Goal: Task Accomplishment & Management: Use online tool/utility

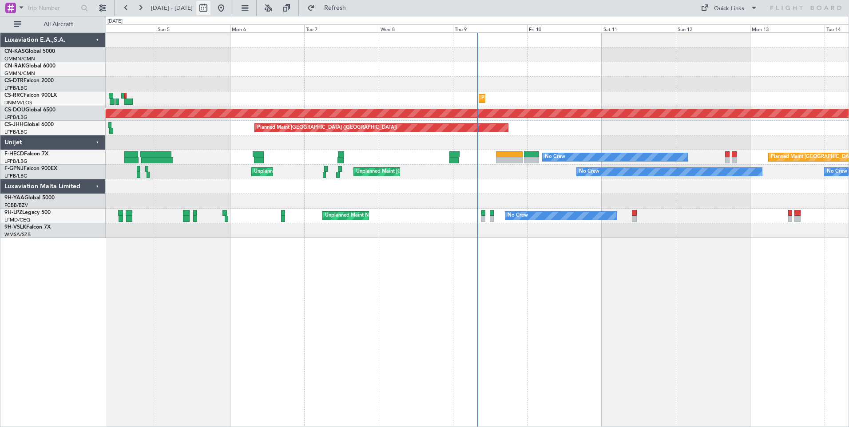
click at [211, 8] on button at bounding box center [203, 8] width 14 height 14
select select "10"
select select "2025"
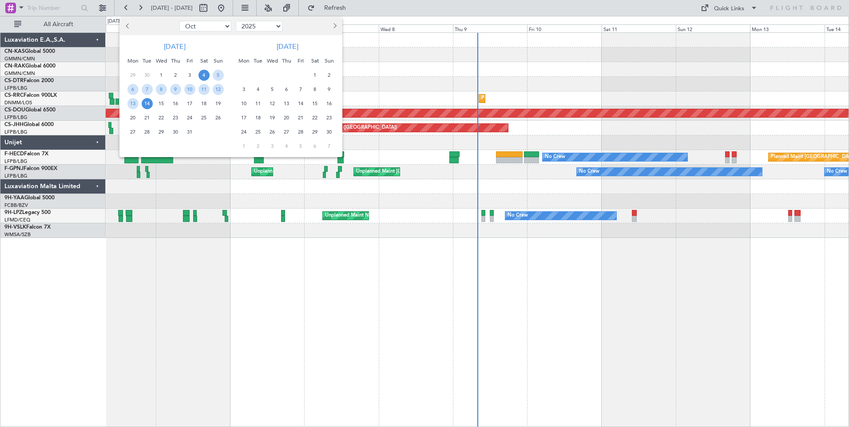
click at [206, 77] on span "4" at bounding box center [204, 75] width 11 height 11
click at [207, 107] on span "18" at bounding box center [204, 103] width 11 height 11
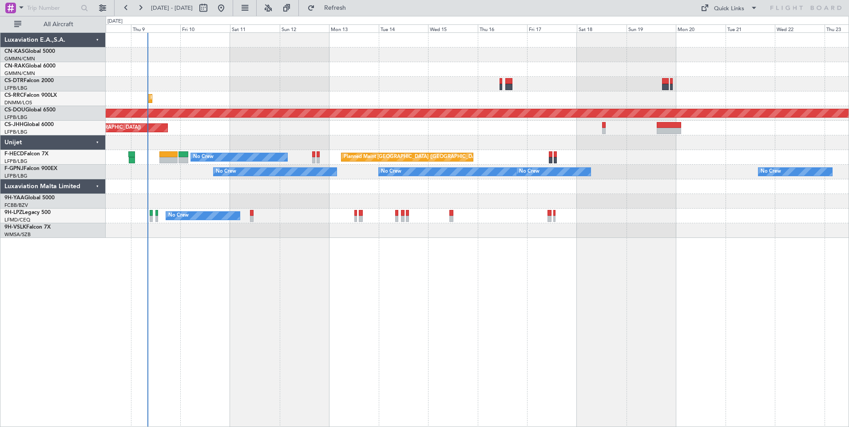
click at [449, 74] on div "Planned Maint Lagos ([PERSON_NAME]) Planned Maint [GEOGRAPHIC_DATA] ([GEOGRAPHI…" at bounding box center [477, 135] width 743 height 205
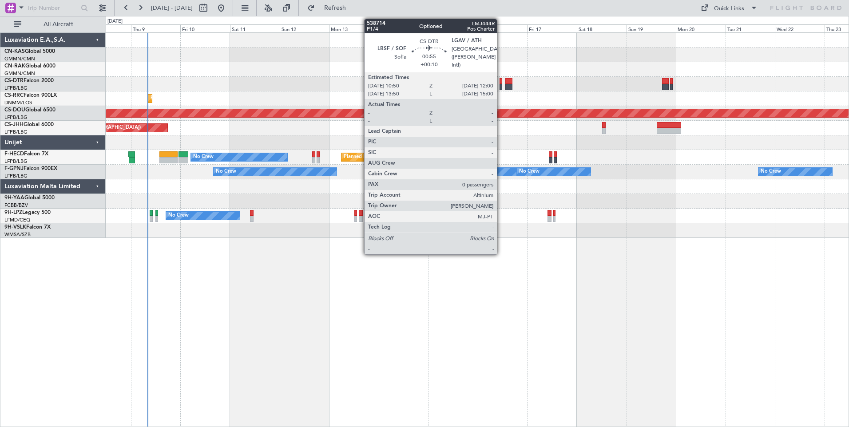
click at [501, 87] on div at bounding box center [501, 87] width 3 height 6
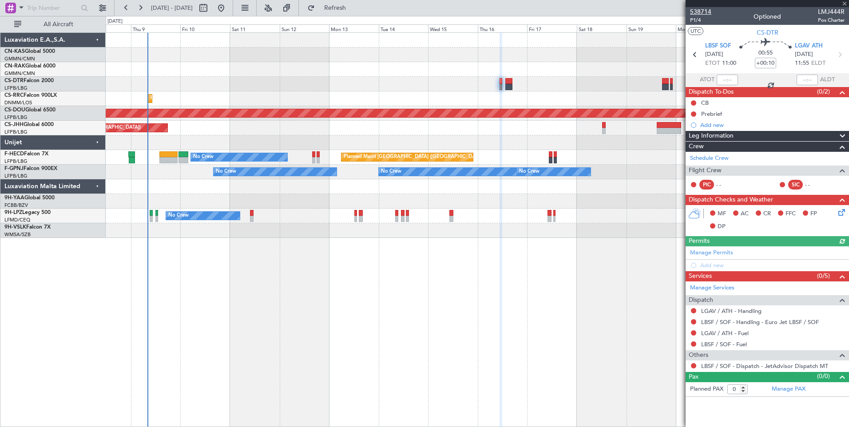
click at [696, 10] on span "538714" at bounding box center [700, 11] width 21 height 9
click at [211, 9] on button at bounding box center [203, 8] width 14 height 14
select select "10"
select select "2025"
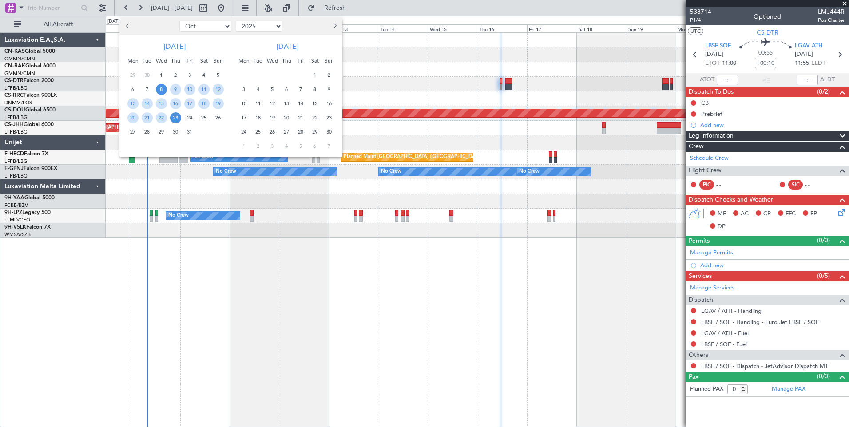
click at [388, 44] on div at bounding box center [424, 213] width 849 height 427
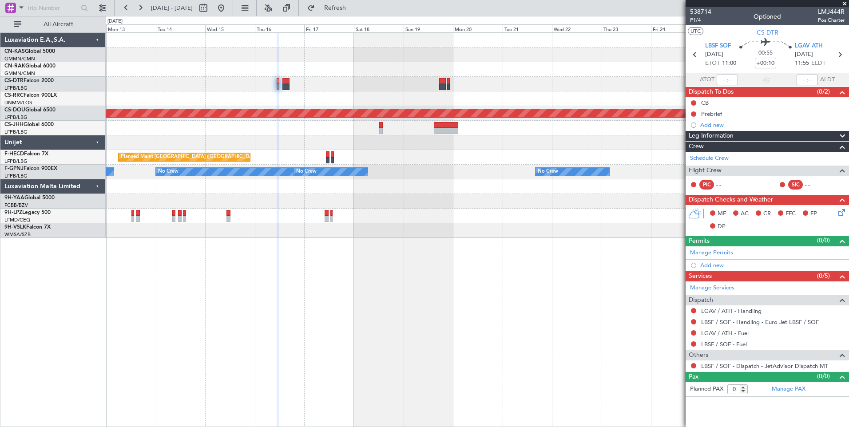
click at [218, 100] on div "Planned Maint Lagos ([PERSON_NAME]) Planned Maint [GEOGRAPHIC_DATA] ([GEOGRAPHI…" at bounding box center [477, 135] width 743 height 205
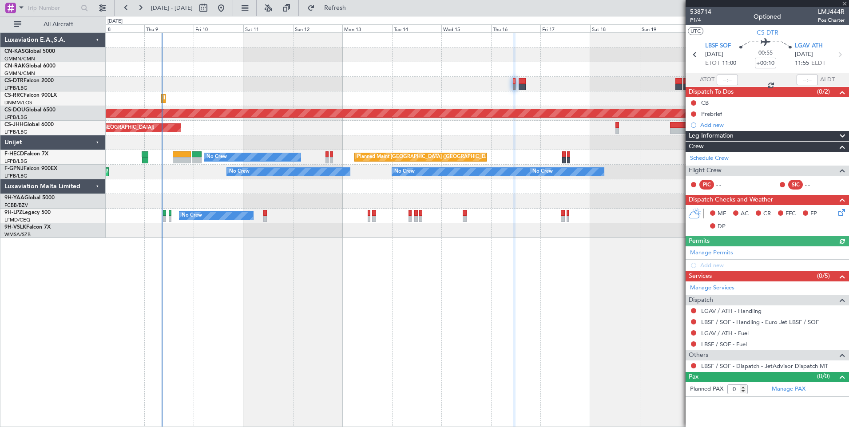
click at [380, 79] on div "Planned Maint Lagos ([PERSON_NAME]) Planned Maint [GEOGRAPHIC_DATA] ([GEOGRAPHI…" at bounding box center [477, 135] width 743 height 205
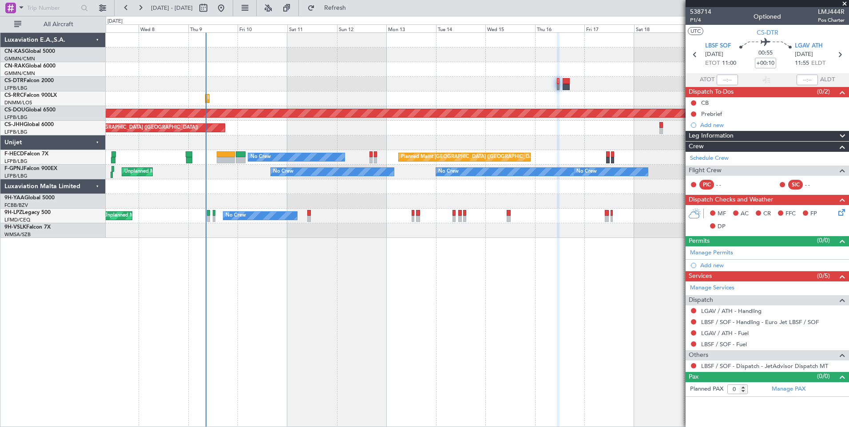
click at [239, 273] on div "Planned Maint Lagos ([PERSON_NAME]) Planned Maint [GEOGRAPHIC_DATA] ([GEOGRAPHI…" at bounding box center [477, 229] width 743 height 395
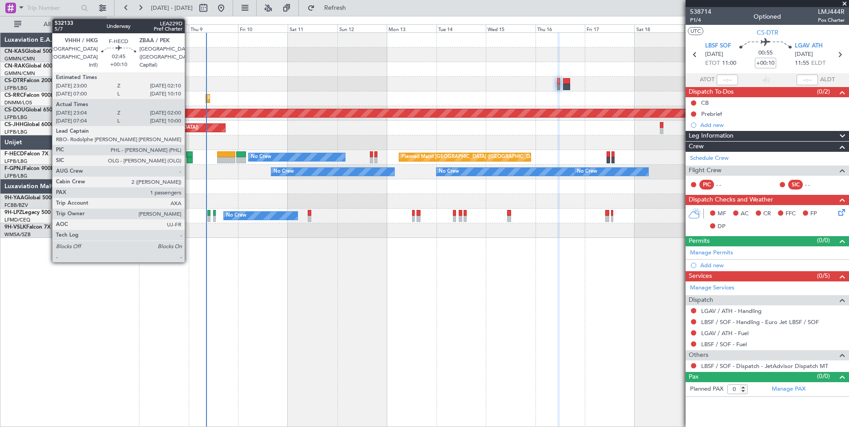
click at [189, 156] on div at bounding box center [189, 154] width 7 height 6
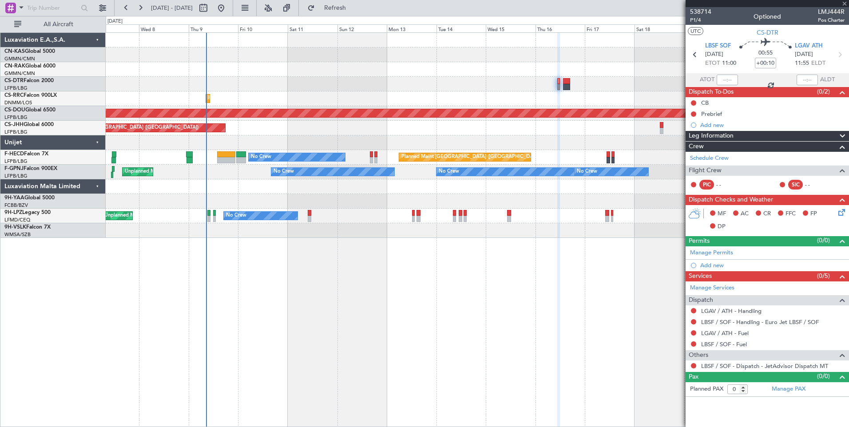
type input "23:14"
type input "01:45"
type input "1"
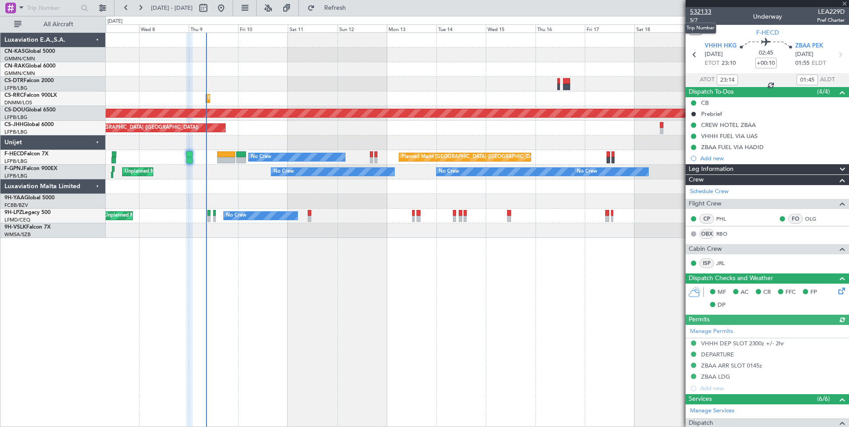
click at [705, 13] on span "532133" at bounding box center [700, 11] width 21 height 9
click at [692, 20] on span "5/7" at bounding box center [700, 20] width 21 height 8
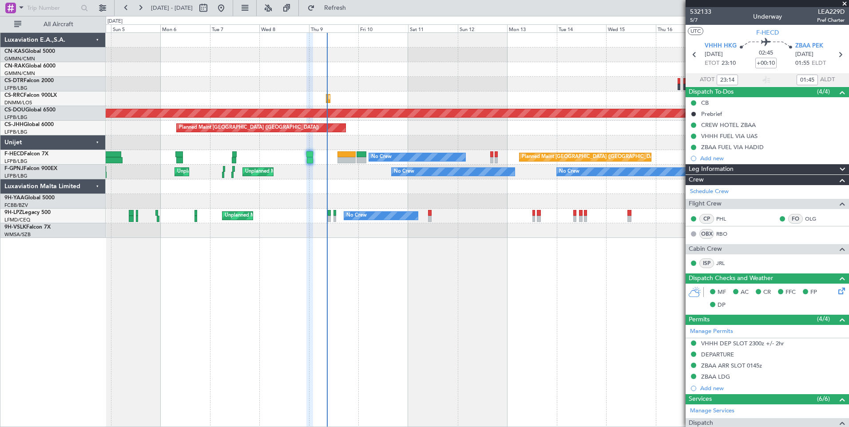
click at [278, 268] on div "Planned Maint Lagos ([PERSON_NAME]) Planned Maint [GEOGRAPHIC_DATA] ([PERSON_NA…" at bounding box center [477, 229] width 743 height 395
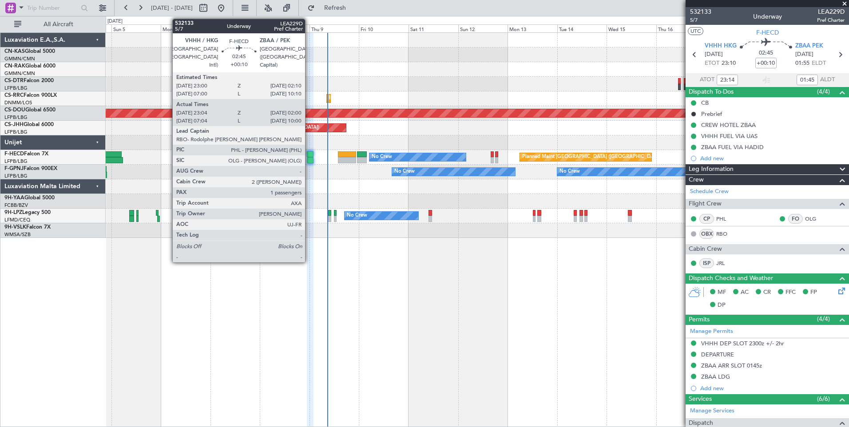
click at [309, 158] on div at bounding box center [310, 160] width 6 height 6
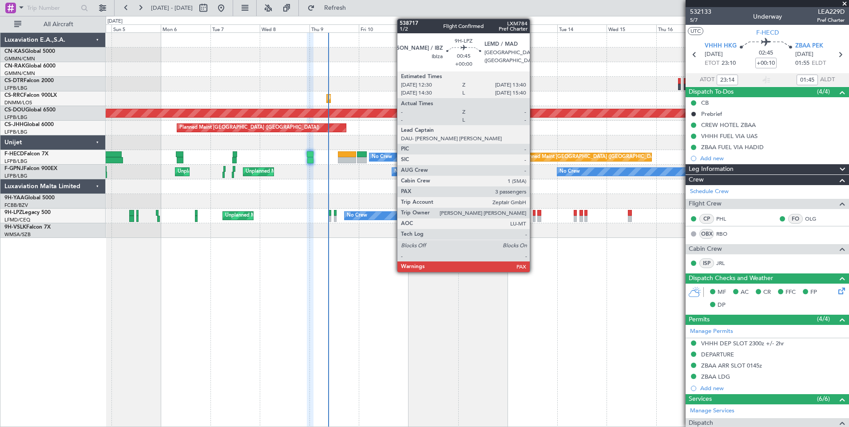
click at [534, 218] on div at bounding box center [534, 219] width 3 height 6
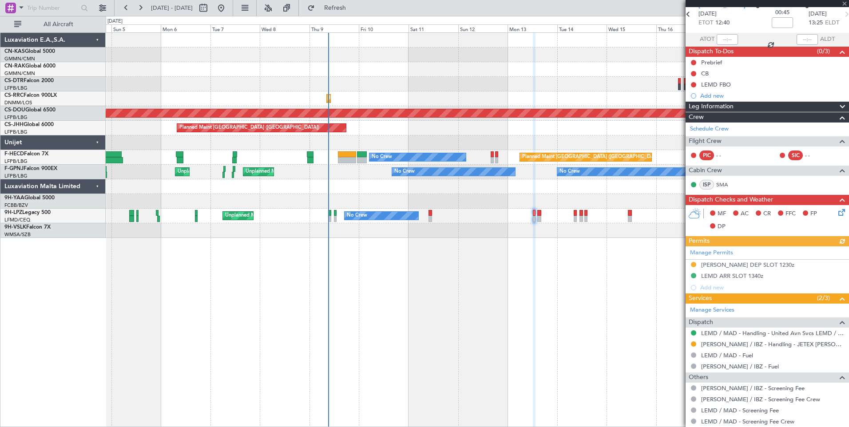
scroll to position [43, 0]
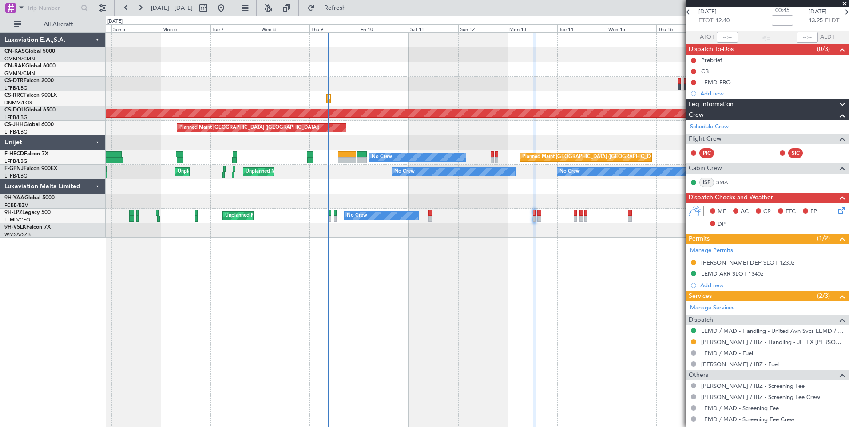
click at [845, 4] on span at bounding box center [844, 4] width 9 height 8
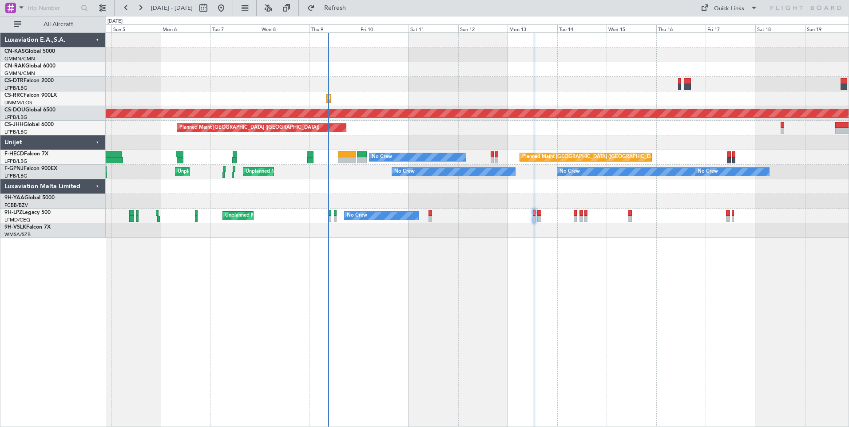
type input "0"
click at [731, 12] on div "Quick Links" at bounding box center [729, 8] width 30 height 9
click at [728, 51] on button "Crew Board" at bounding box center [729, 50] width 67 height 21
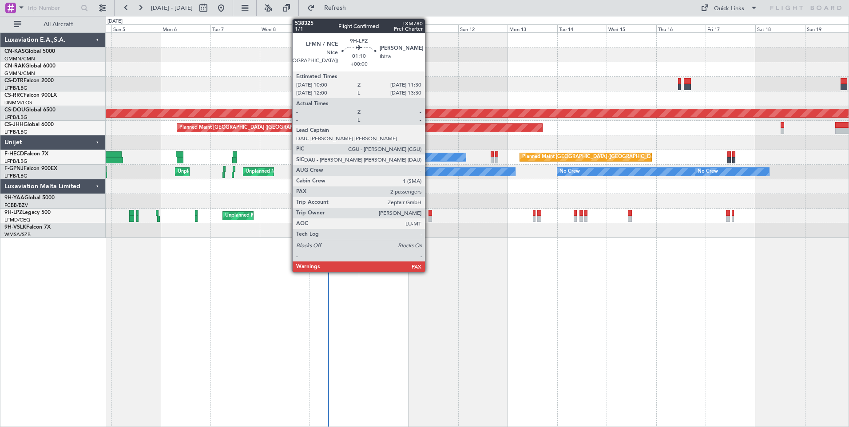
click at [429, 214] on div at bounding box center [430, 213] width 3 height 6
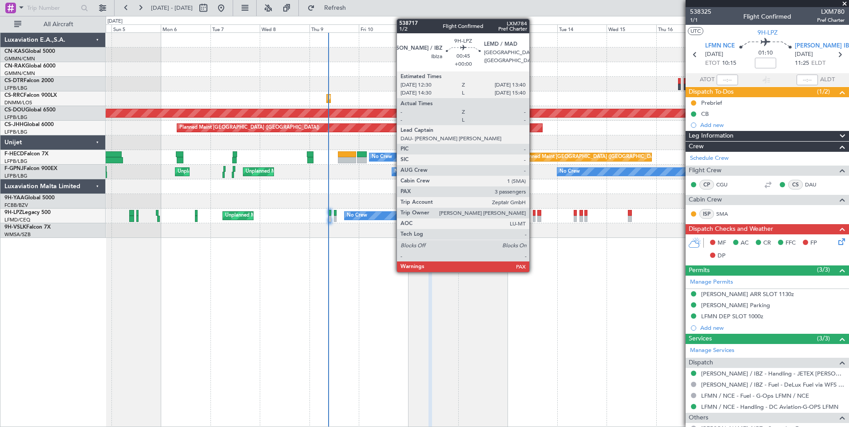
click at [533, 218] on div at bounding box center [534, 219] width 3 height 6
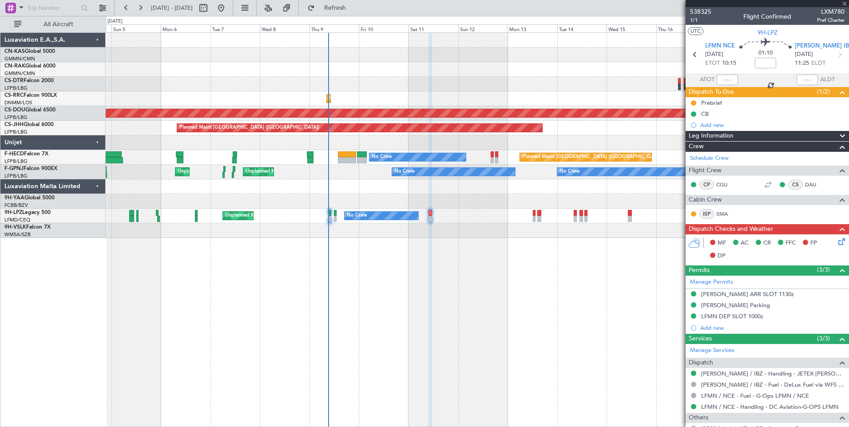
type input "3"
